Goal: Browse casually

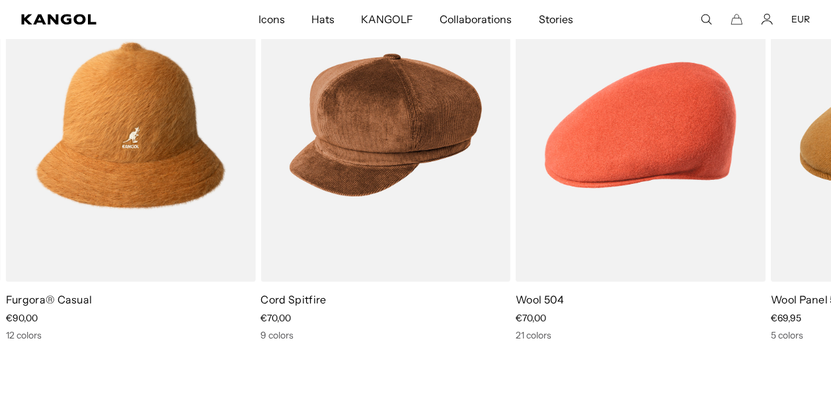
scroll to position [0, 272]
click at [799, 166] on icon at bounding box center [799, 165] width 21 height 21
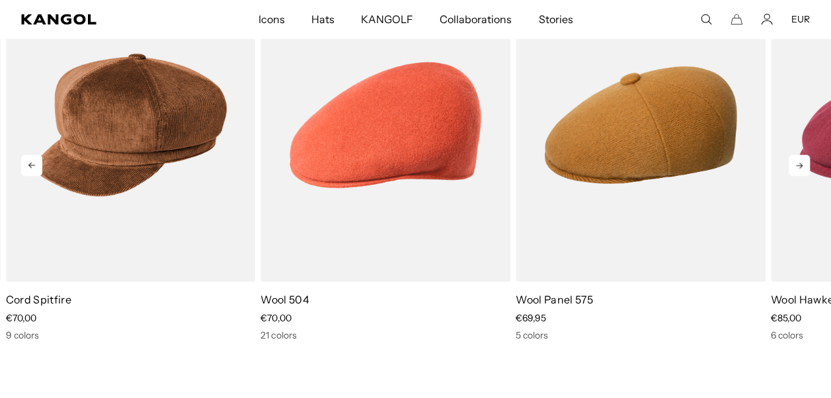
scroll to position [0, 0]
click at [799, 166] on icon at bounding box center [799, 165] width 21 height 21
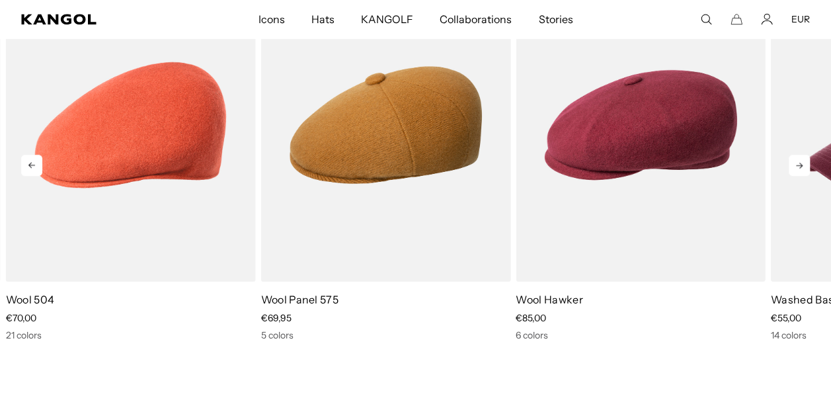
click at [799, 166] on icon at bounding box center [799, 165] width 21 height 21
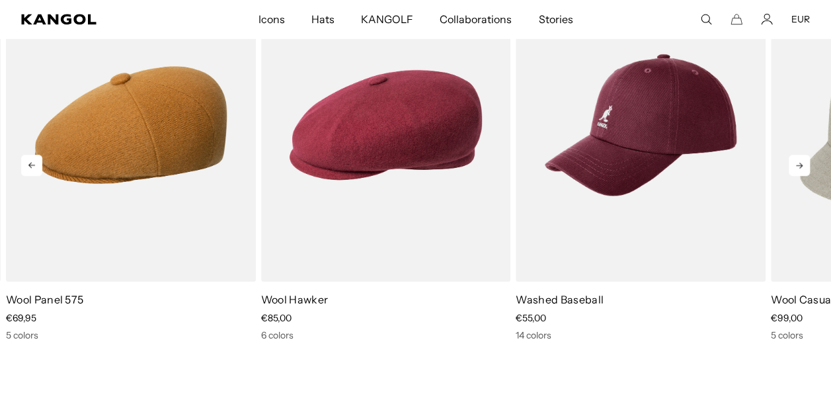
click at [799, 166] on icon at bounding box center [799, 165] width 21 height 21
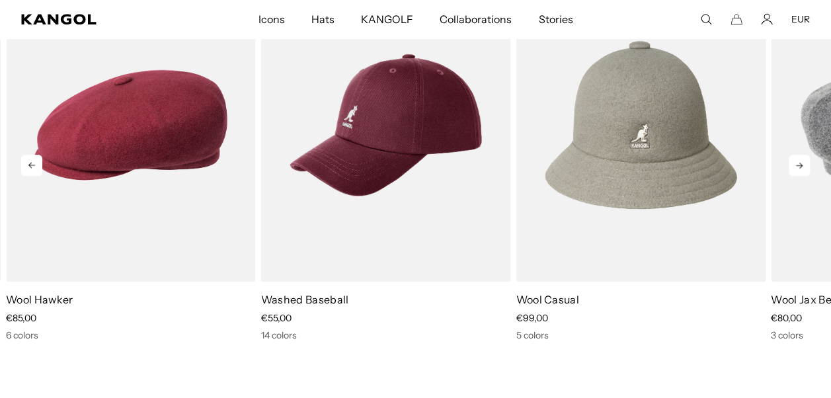
scroll to position [0, 272]
click at [799, 166] on icon at bounding box center [799, 165] width 21 height 21
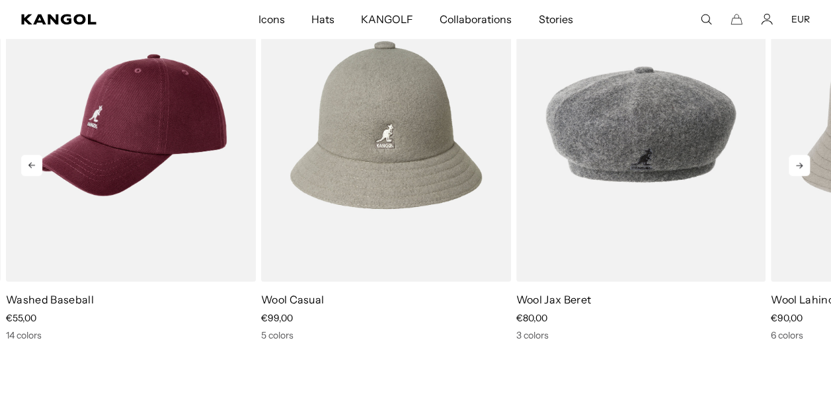
click at [799, 166] on icon at bounding box center [799, 165] width 21 height 21
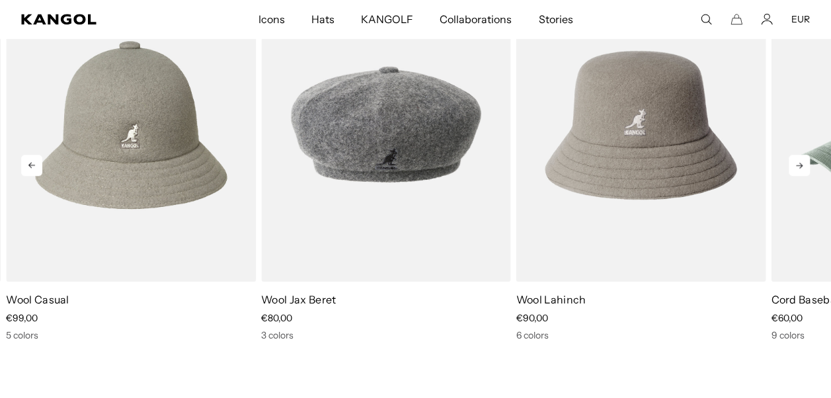
click at [799, 166] on icon at bounding box center [799, 165] width 21 height 21
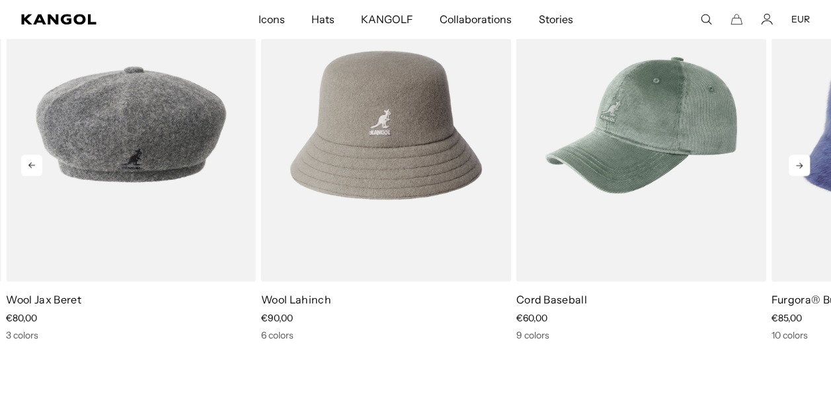
click at [799, 166] on icon at bounding box center [799, 165] width 21 height 21
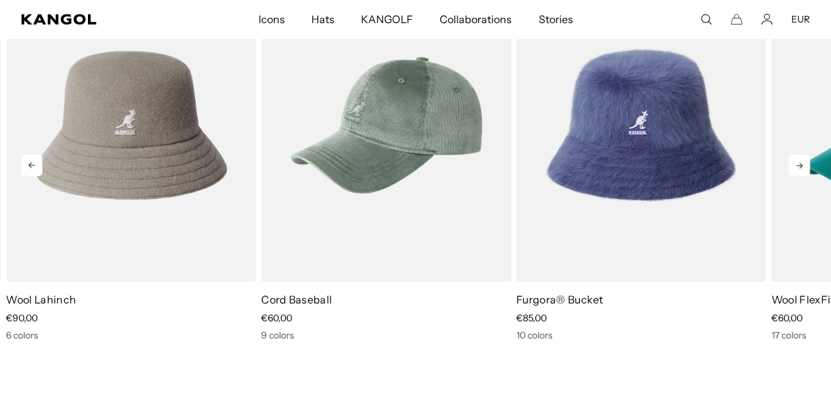
click at [799, 166] on icon at bounding box center [799, 165] width 21 height 21
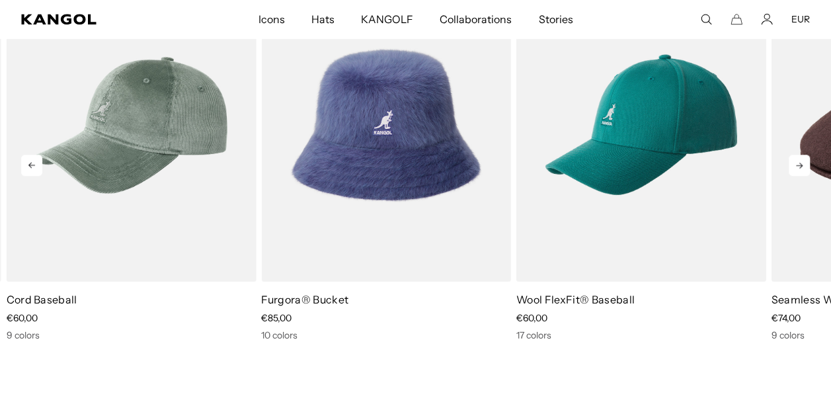
scroll to position [0, 0]
click at [799, 166] on icon at bounding box center [799, 165] width 21 height 21
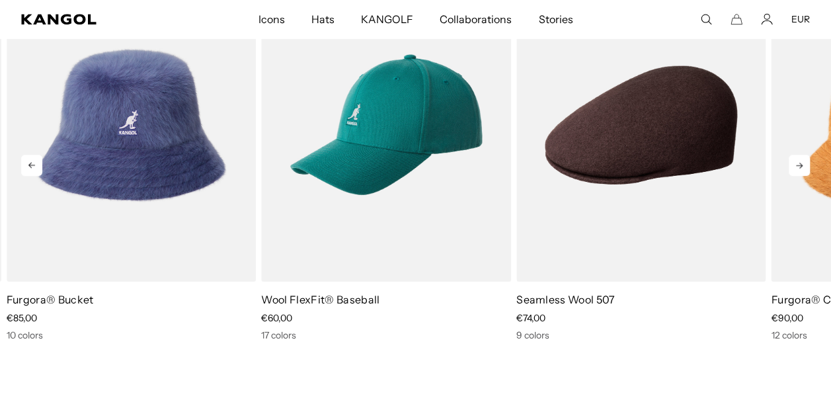
click at [799, 166] on icon at bounding box center [799, 165] width 21 height 21
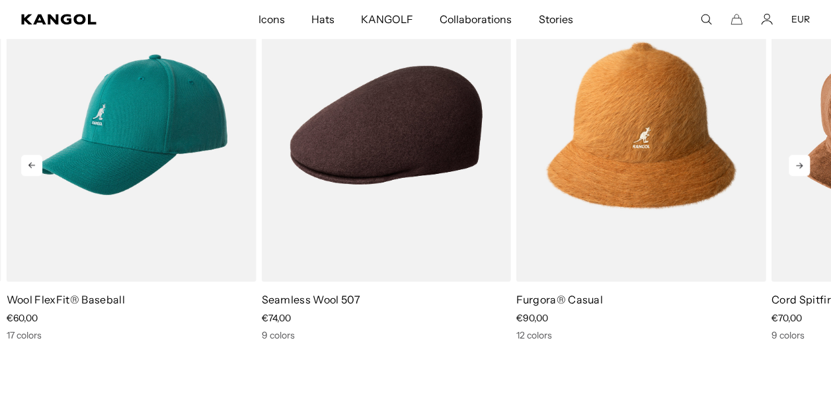
click at [799, 166] on icon at bounding box center [799, 165] width 21 height 21
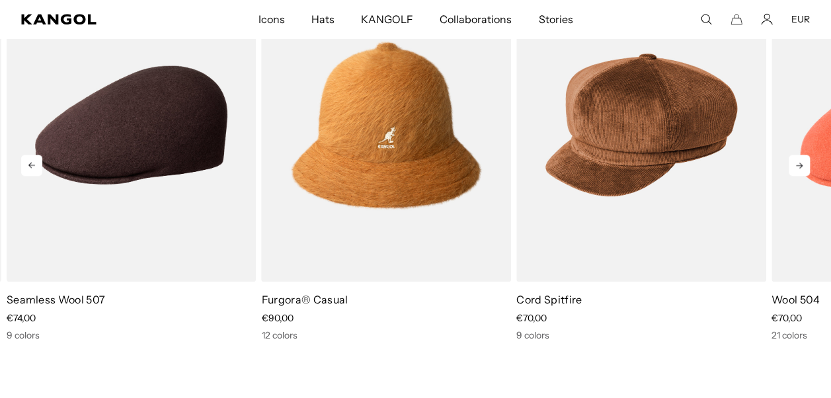
click at [799, 166] on icon at bounding box center [799, 165] width 21 height 21
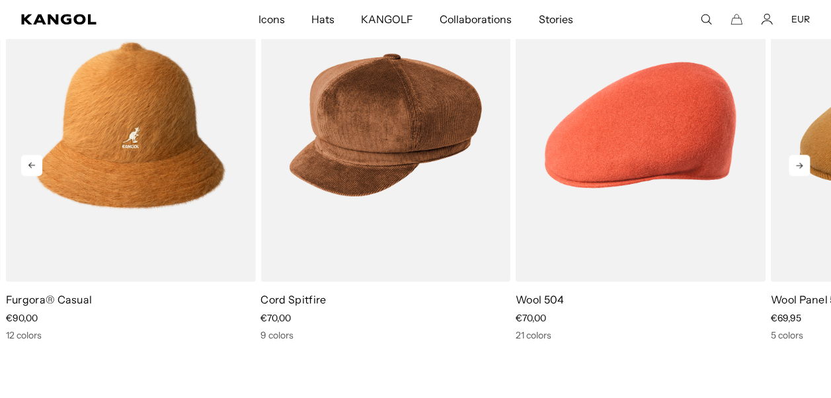
click at [799, 166] on icon at bounding box center [799, 165] width 21 height 21
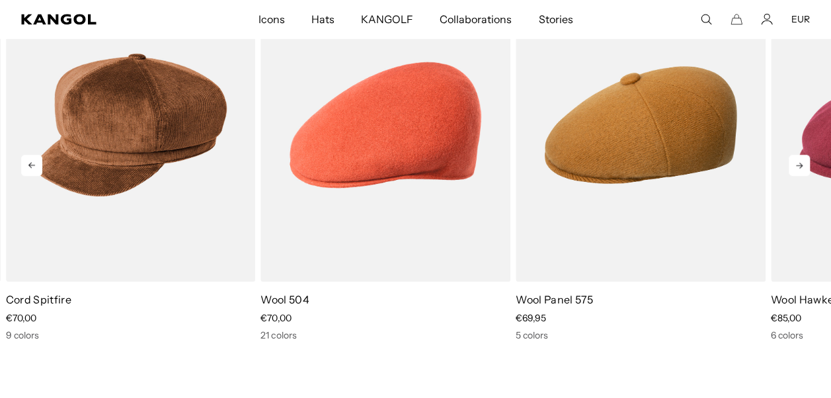
scroll to position [0, 272]
click at [799, 166] on icon at bounding box center [799, 165] width 21 height 21
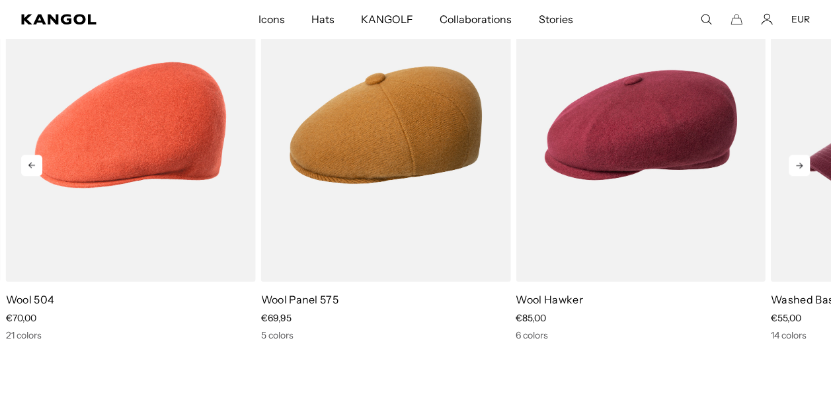
click at [799, 166] on icon at bounding box center [799, 165] width 21 height 21
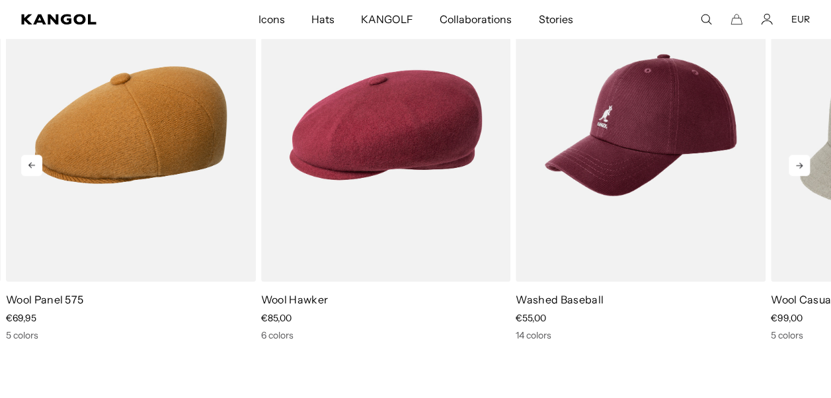
click at [799, 166] on icon at bounding box center [799, 165] width 21 height 21
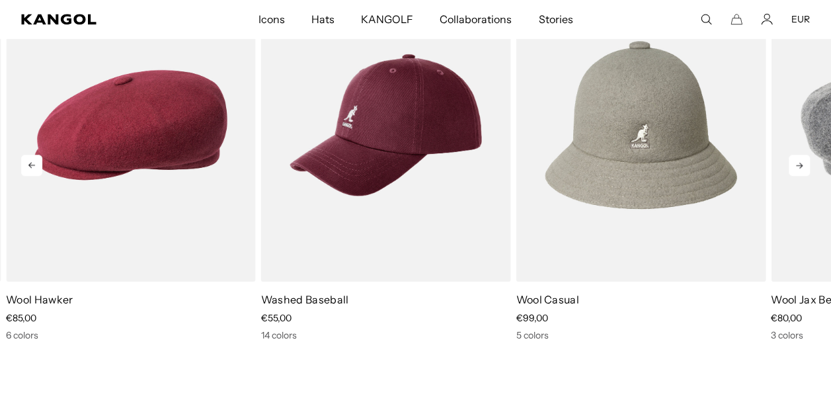
click at [799, 166] on icon at bounding box center [799, 165] width 21 height 21
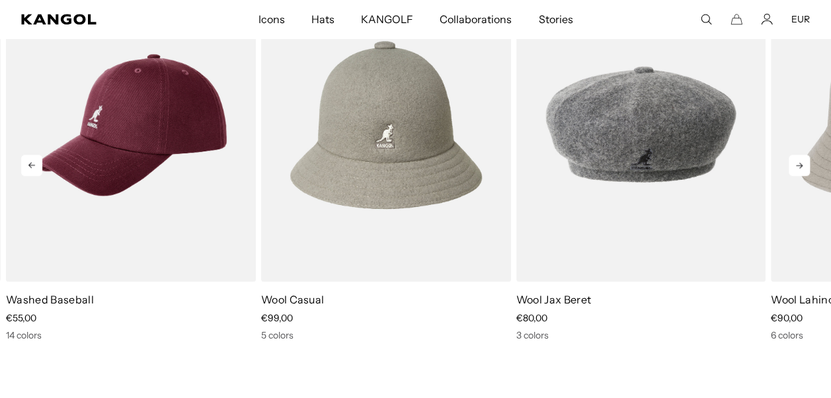
click at [799, 166] on icon at bounding box center [799, 165] width 21 height 21
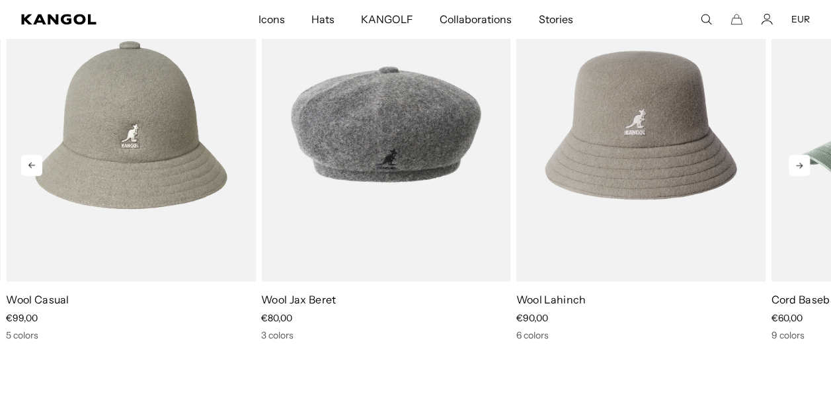
scroll to position [0, 0]
click at [799, 166] on icon at bounding box center [799, 165] width 21 height 21
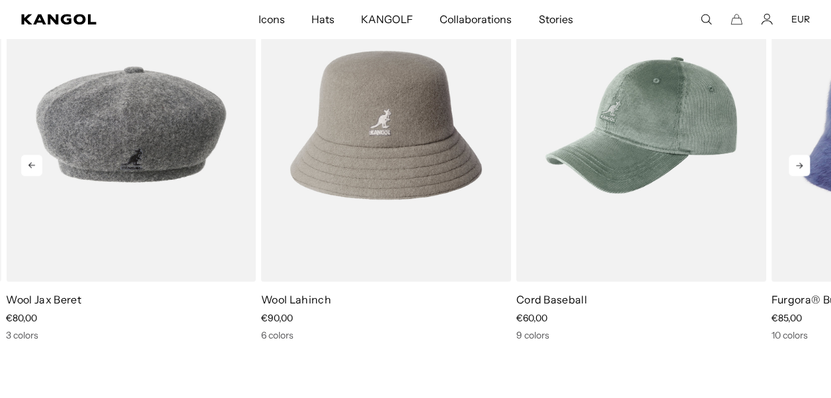
click at [799, 166] on icon at bounding box center [799, 165] width 21 height 21
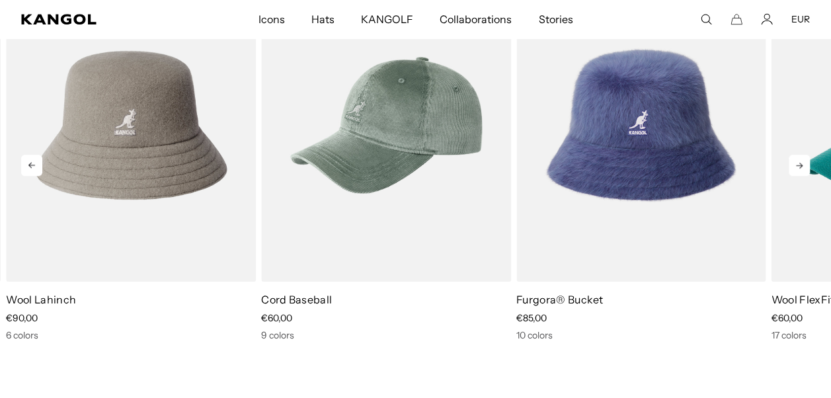
click at [799, 166] on icon at bounding box center [799, 165] width 21 height 21
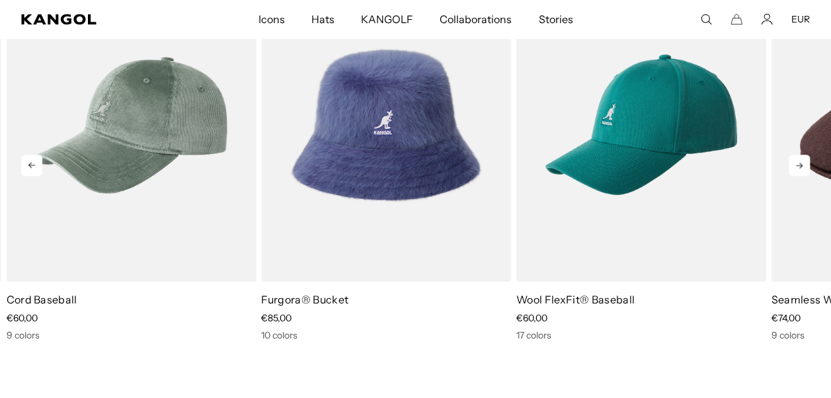
click at [799, 166] on icon at bounding box center [799, 165] width 21 height 21
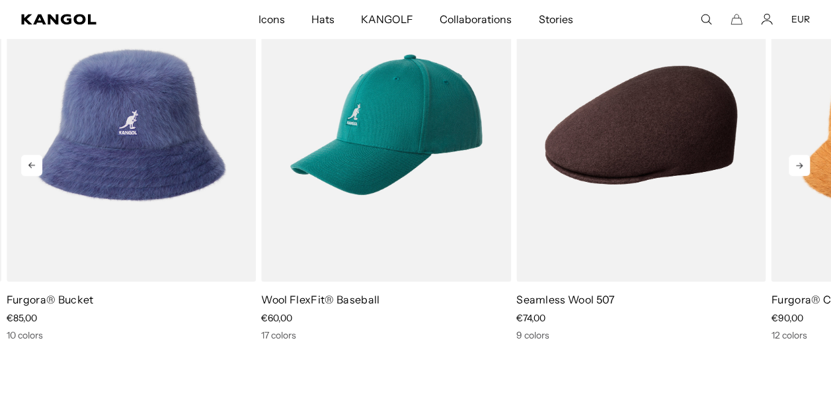
click at [799, 166] on icon at bounding box center [799, 165] width 21 height 21
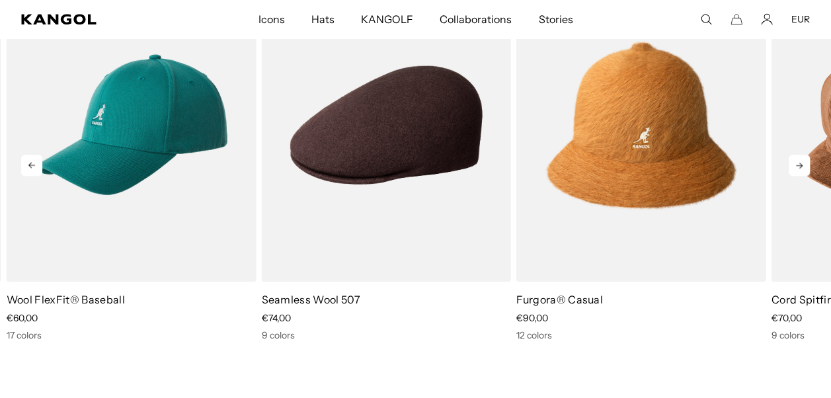
scroll to position [0, 272]
click at [799, 166] on icon at bounding box center [799, 165] width 21 height 21
